Goal: Information Seeking & Learning: Check status

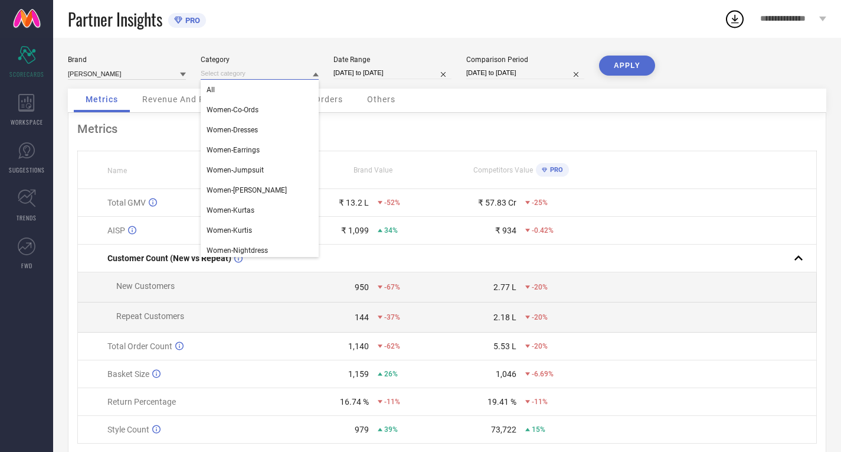
click at [258, 75] on input at bounding box center [260, 73] width 118 height 12
click at [295, 48] on div "Brand RACHNA Category All Women-Co-Ords Women-Dresses Women-Earrings Women-Jump…" at bounding box center [447, 264] width 788 height 453
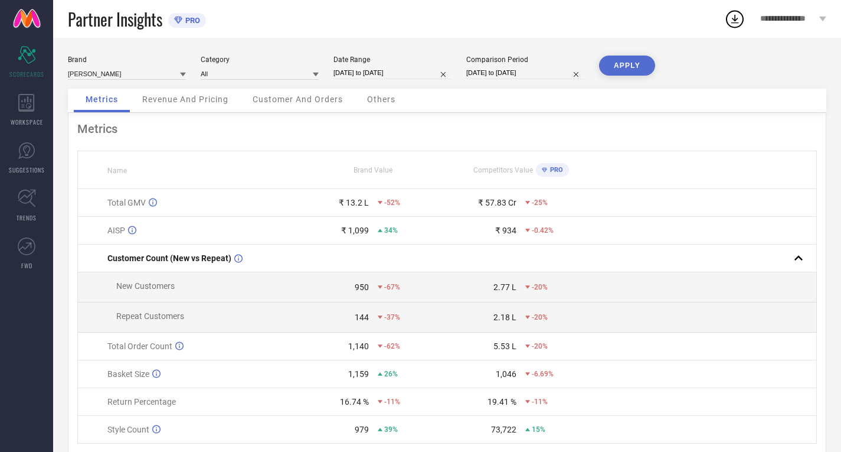
click at [375, 70] on input "[DATE] to [DATE]" at bounding box center [392, 73] width 118 height 12
select select "6"
select select "2025"
select select "7"
select select "2025"
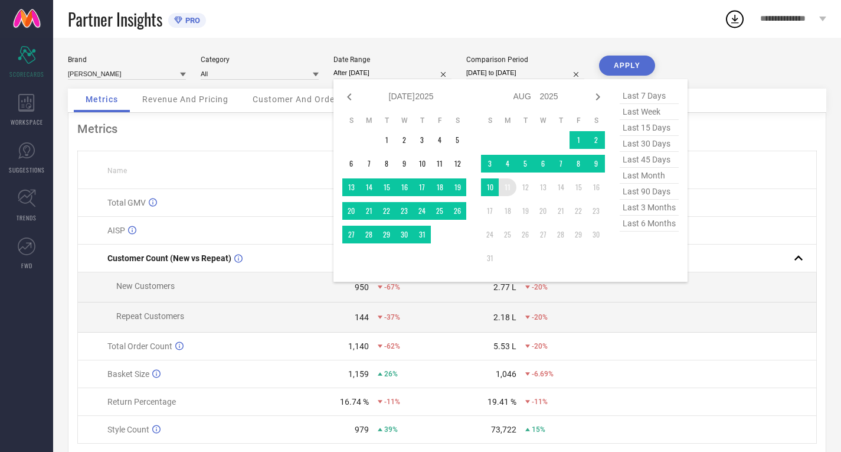
click at [511, 191] on td "11" at bounding box center [508, 187] width 18 height 18
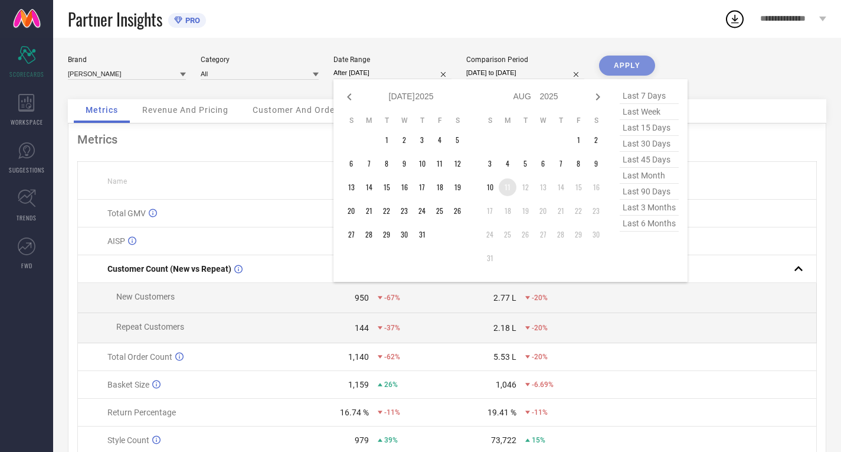
type input "11-08-2025 to 11-08-2025"
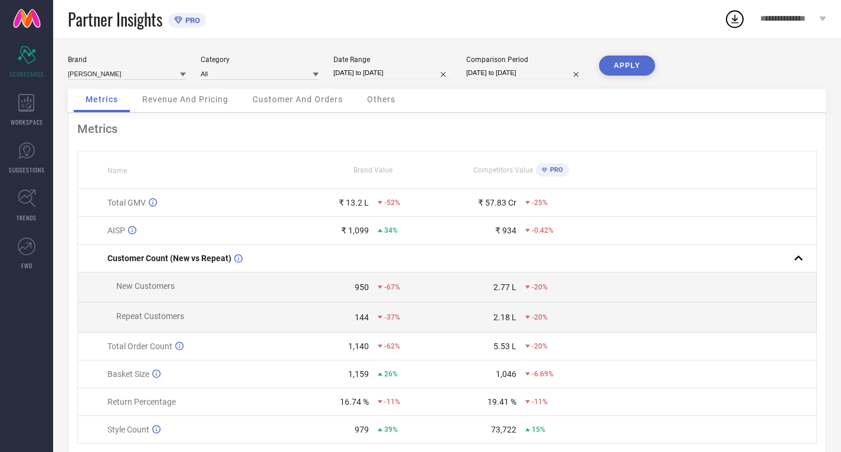
click at [621, 68] on button "APPLY" at bounding box center [627, 65] width 56 height 20
select select "7"
select select "2025"
select select "8"
select select "2025"
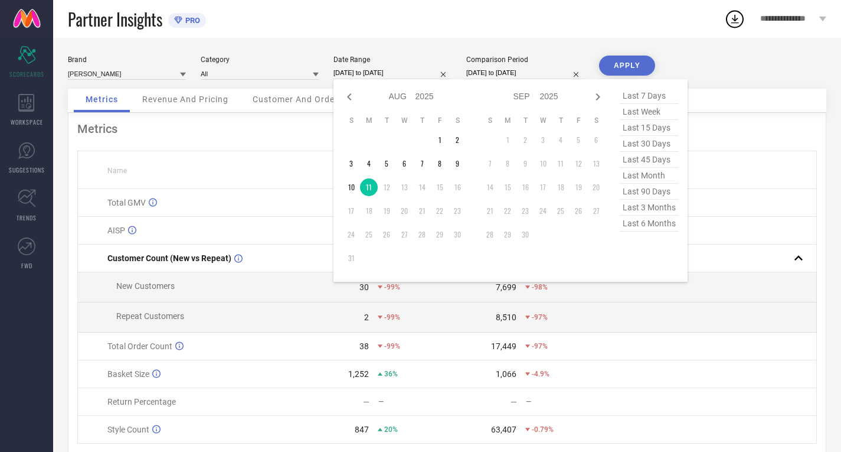
click at [362, 76] on input "11-08-2025 to 11-08-2025" at bounding box center [392, 73] width 118 height 12
click at [349, 99] on icon at bounding box center [349, 97] width 14 height 14
select select "6"
select select "2025"
select select "7"
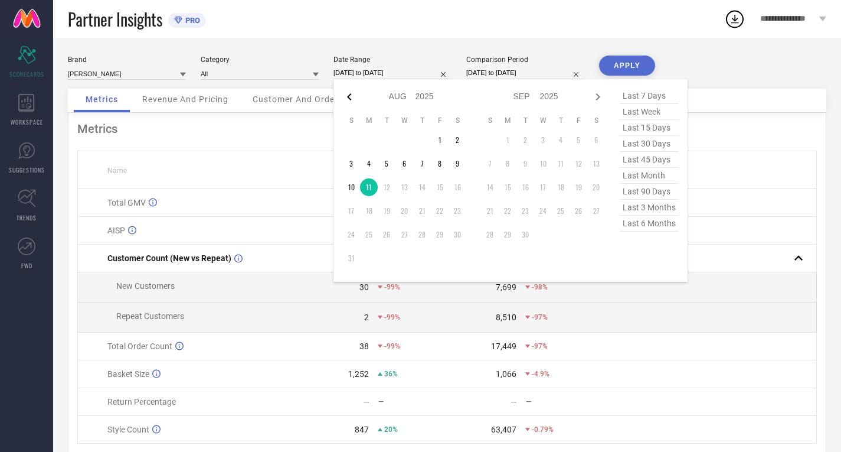
select select "2025"
click at [446, 162] on td "11" at bounding box center [440, 164] width 18 height 18
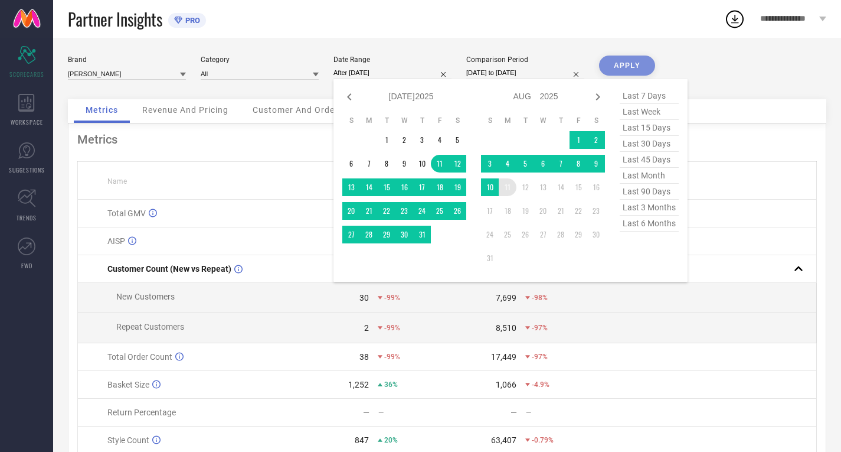
type input "[DATE] to [DATE]"
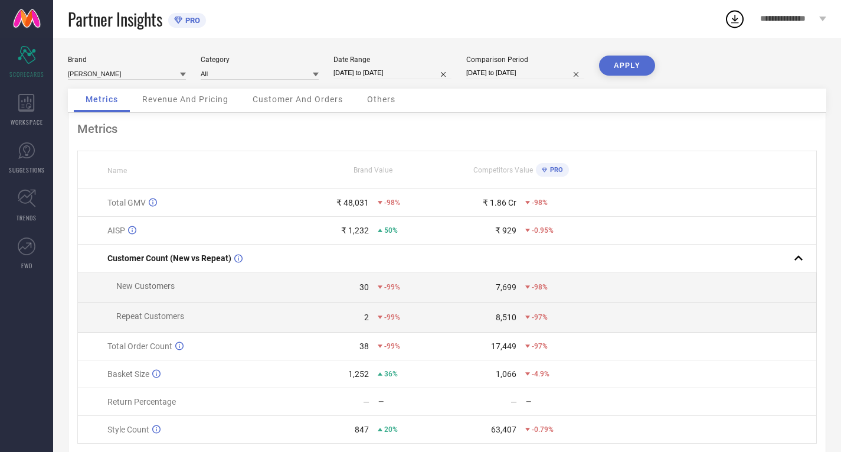
click at [545, 74] on input "12-07-2024 to 11-08-2024" at bounding box center [525, 73] width 118 height 12
select select "6"
select select "2024"
select select "7"
select select "2024"
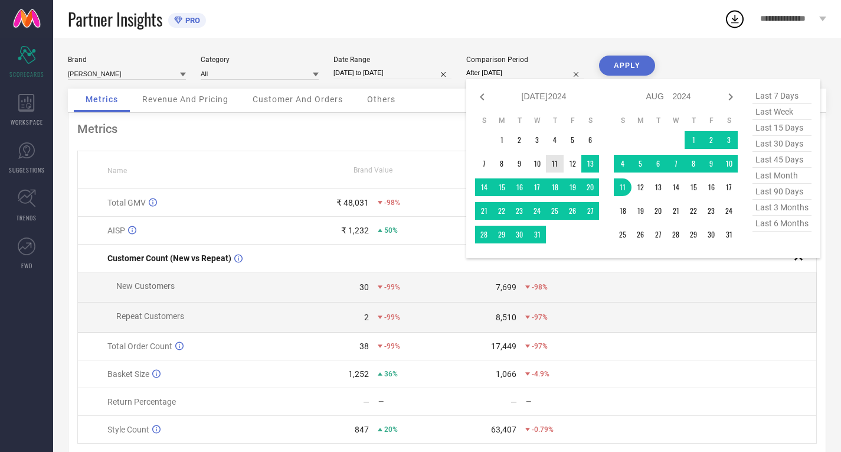
click at [557, 165] on td "11" at bounding box center [555, 164] width 18 height 18
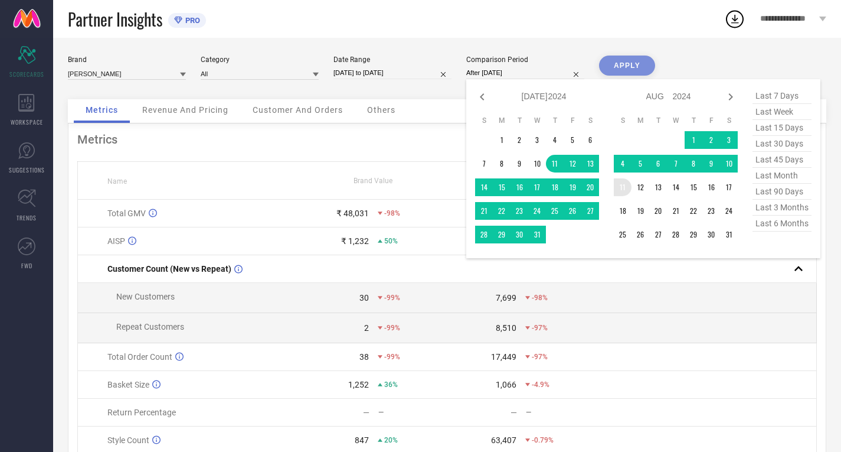
type input "[DATE] to [DATE]"
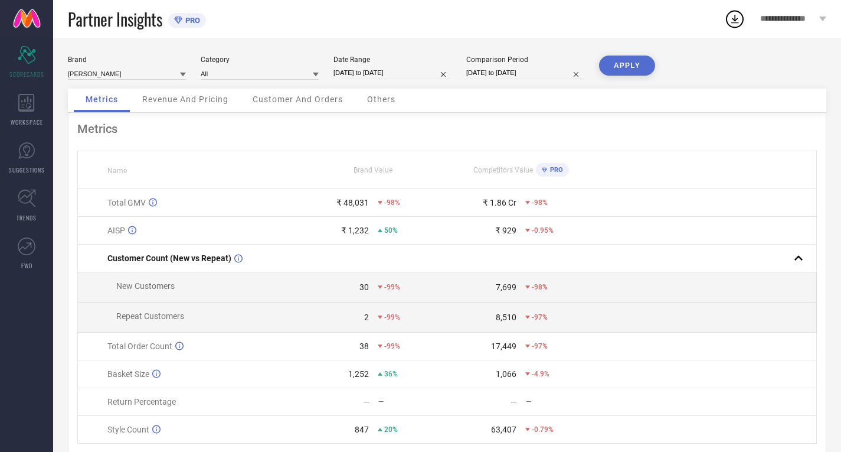
click at [637, 72] on button "APPLY" at bounding box center [627, 65] width 56 height 20
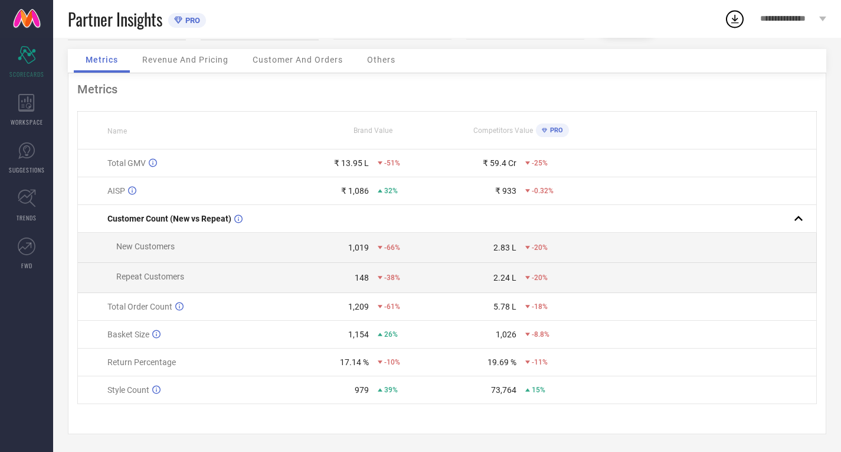
scroll to position [45, 0]
drag, startPoint x: 342, startPoint y: 241, endPoint x: 387, endPoint y: 266, distance: 51.8
click at [377, 248] on div "1,019 -66%" at bounding box center [373, 247] width 146 height 9
drag, startPoint x: 355, startPoint y: 280, endPoint x: 374, endPoint y: 277, distance: 19.7
click at [374, 277] on td "148 -38%" at bounding box center [373, 278] width 148 height 30
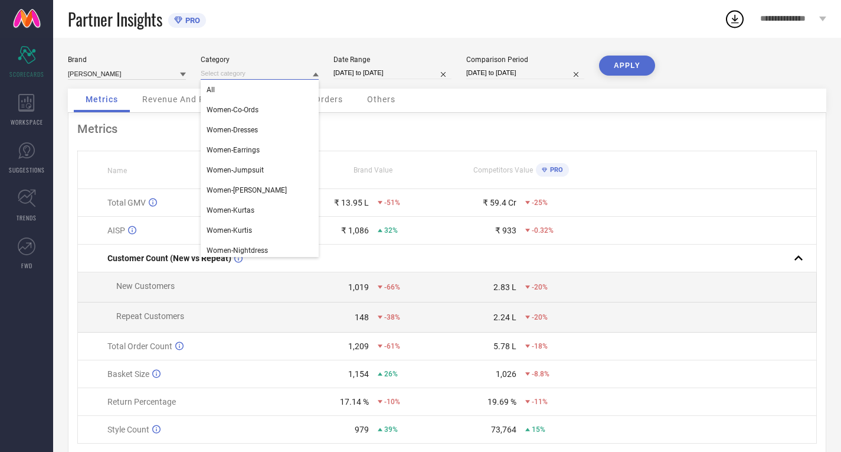
click at [261, 77] on input at bounding box center [260, 73] width 118 height 12
click at [323, 40] on div "Brand [PERSON_NAME] Category All Women-Co-Ords Women-Dresses Women-Earrings Wom…" at bounding box center [447, 264] width 788 height 453
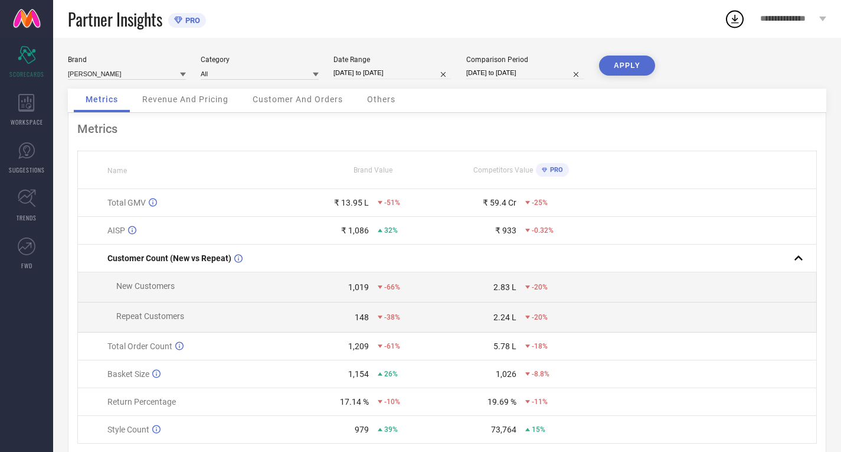
scroll to position [45, 0]
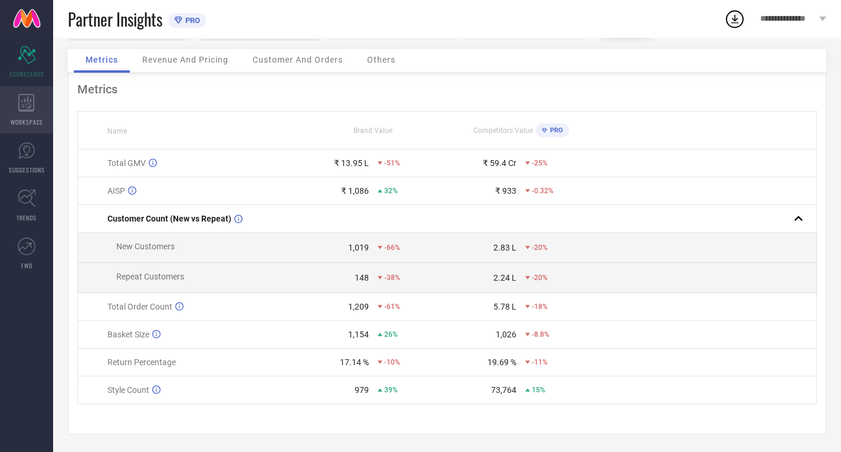
click at [30, 115] on div "WORKSPACE" at bounding box center [26, 109] width 53 height 47
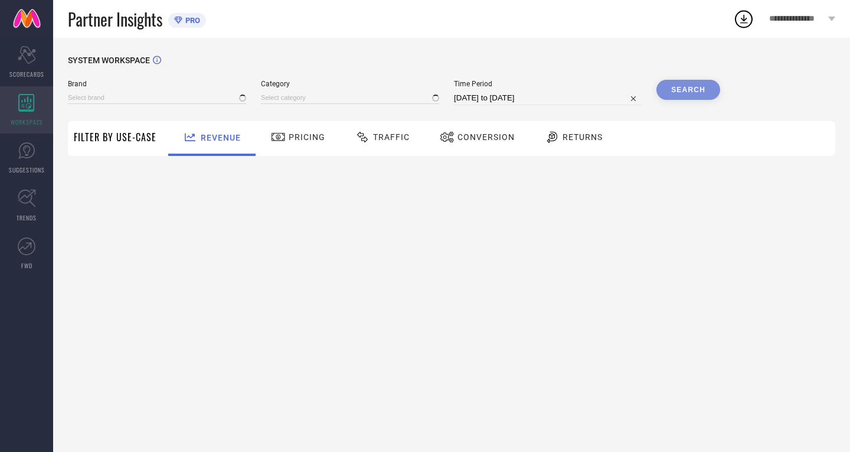
type input "[PERSON_NAME]"
type input "All"
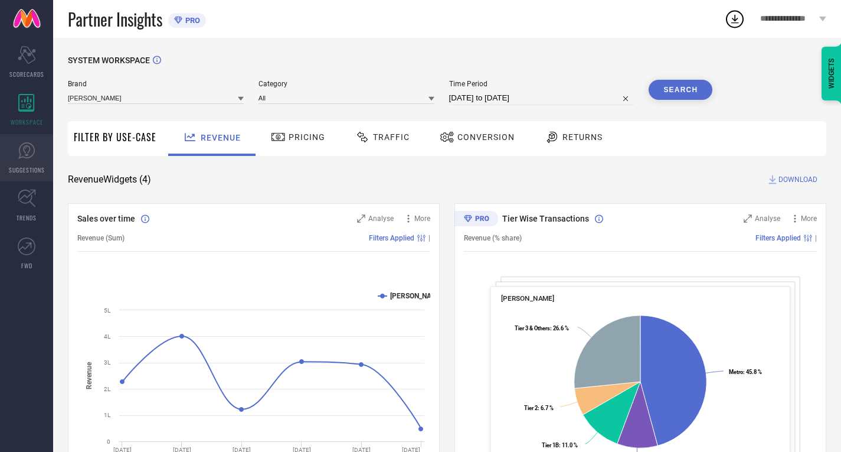
click at [37, 146] on link "SUGGESTIONS" at bounding box center [26, 157] width 53 height 47
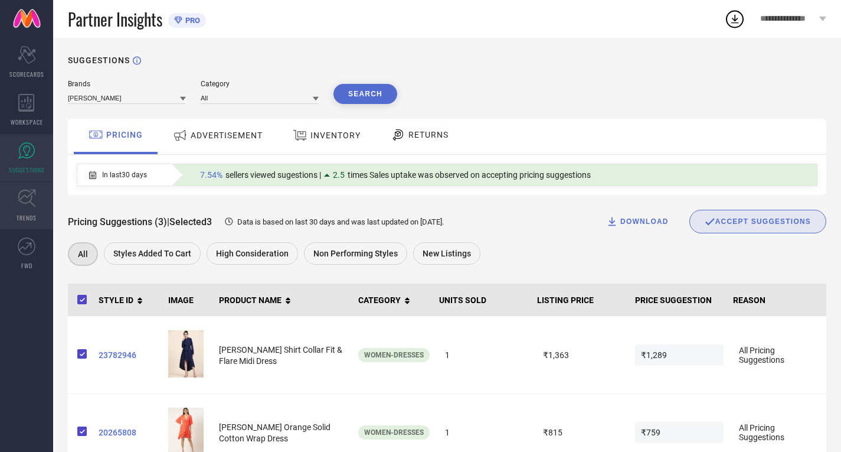
click at [18, 202] on icon at bounding box center [27, 198] width 18 height 18
